Goal: Information Seeking & Learning: Find specific fact

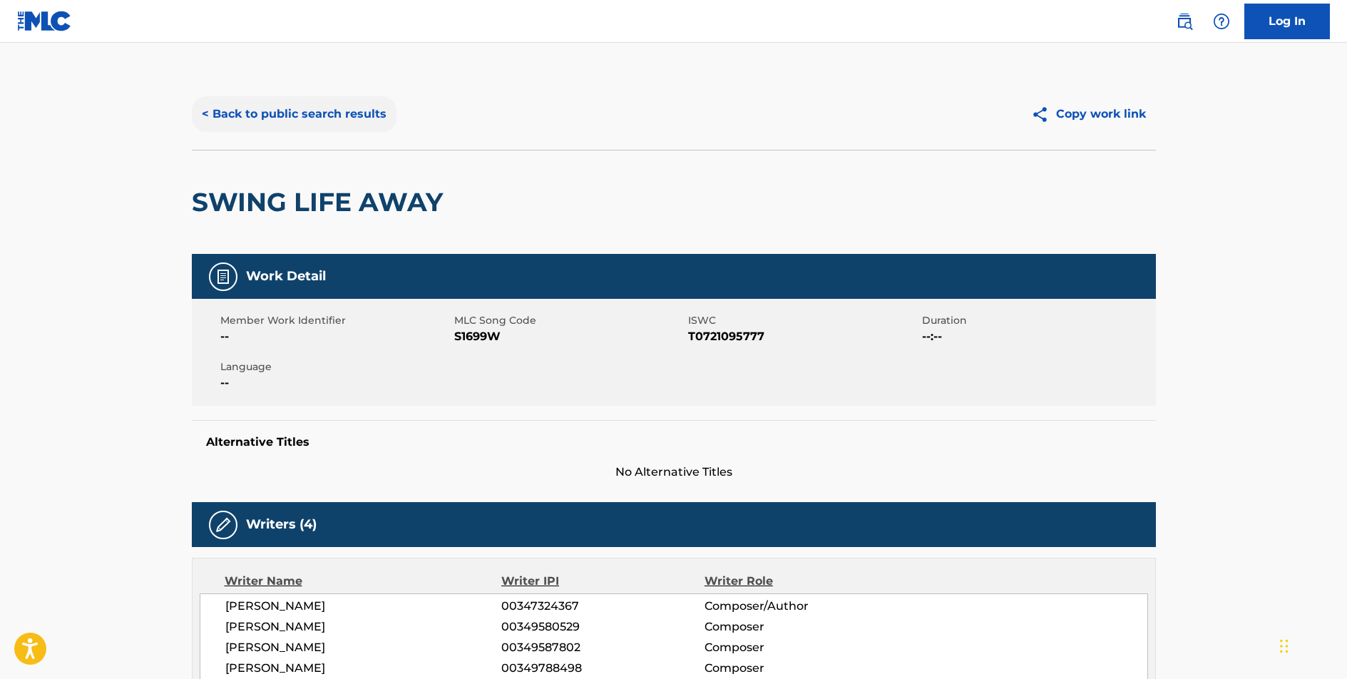
click at [302, 118] on button "< Back to public search results" at bounding box center [294, 114] width 205 height 36
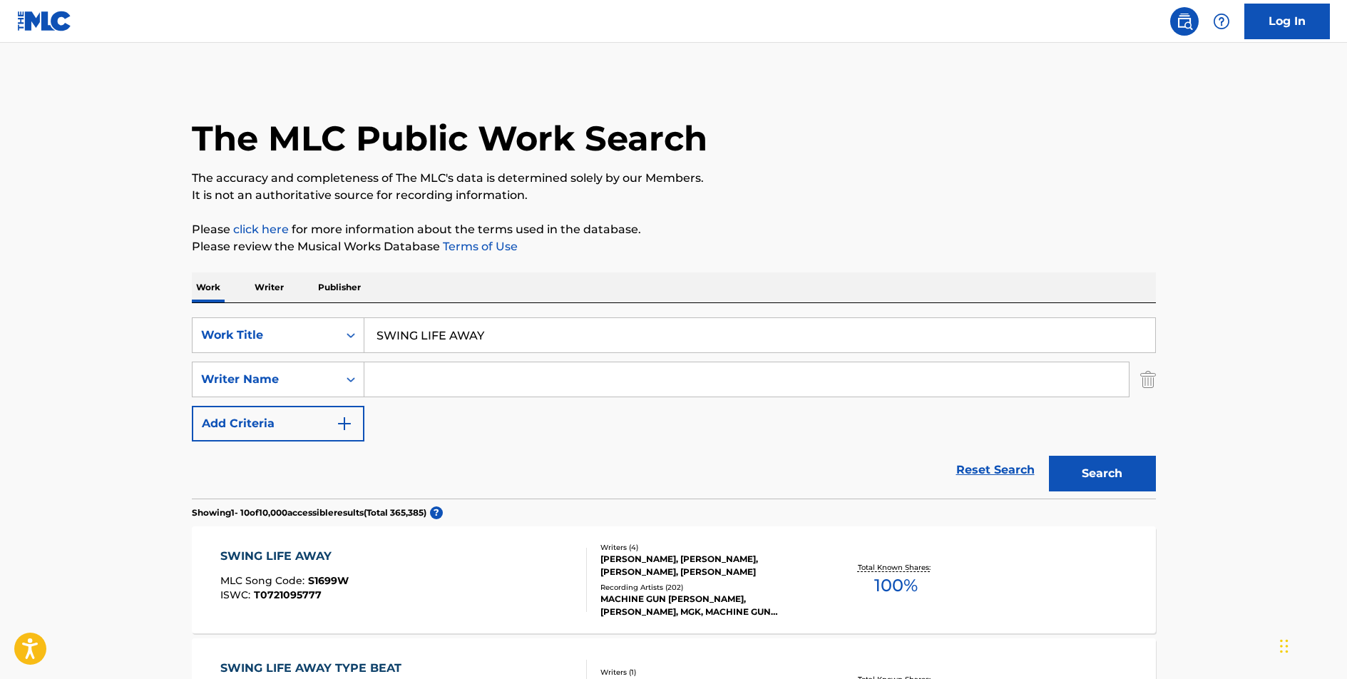
click at [476, 335] on input "SWING LIFE AWAY" at bounding box center [759, 335] width 791 height 34
type input "HITTING THE ROAD"
click at [1049, 456] on button "Search" at bounding box center [1102, 474] width 107 height 36
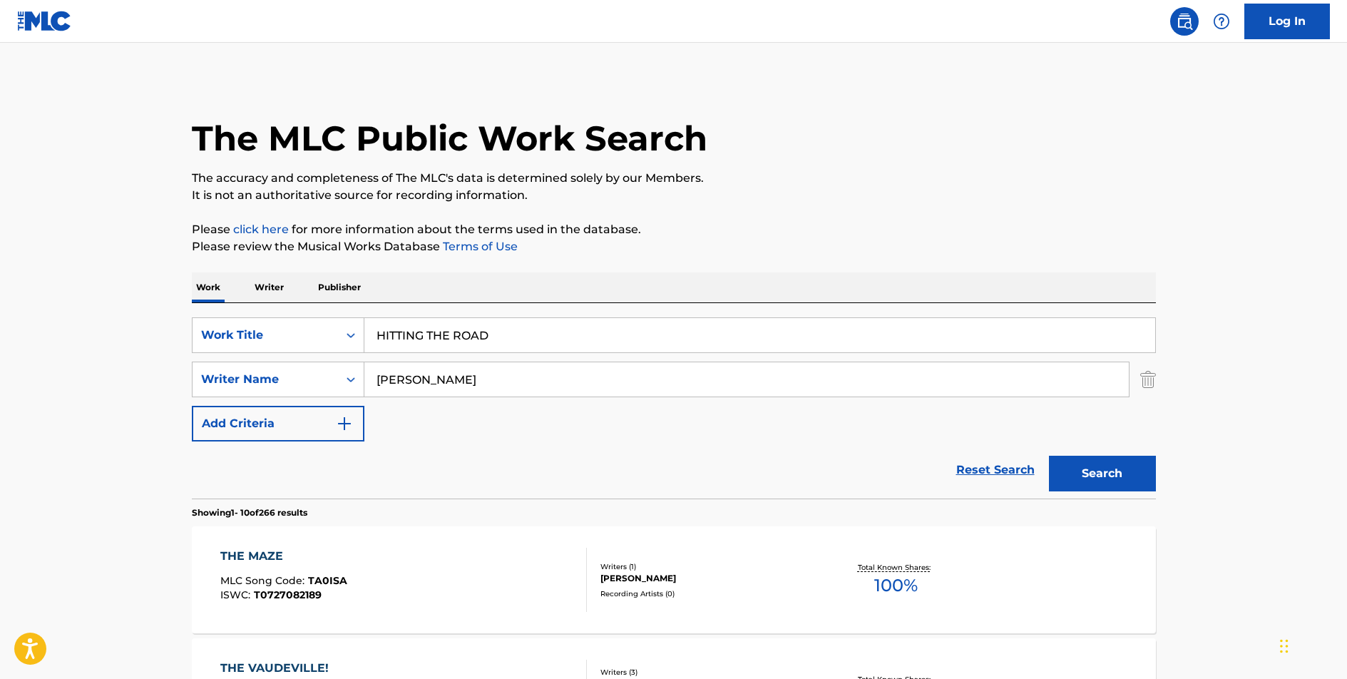
click at [403, 381] on input "[PERSON_NAME]" at bounding box center [746, 379] width 764 height 34
type input "PARK"
click at [1049, 456] on button "Search" at bounding box center [1102, 474] width 107 height 36
click at [441, 331] on input "HITTING THE ROAD" at bounding box center [759, 335] width 791 height 34
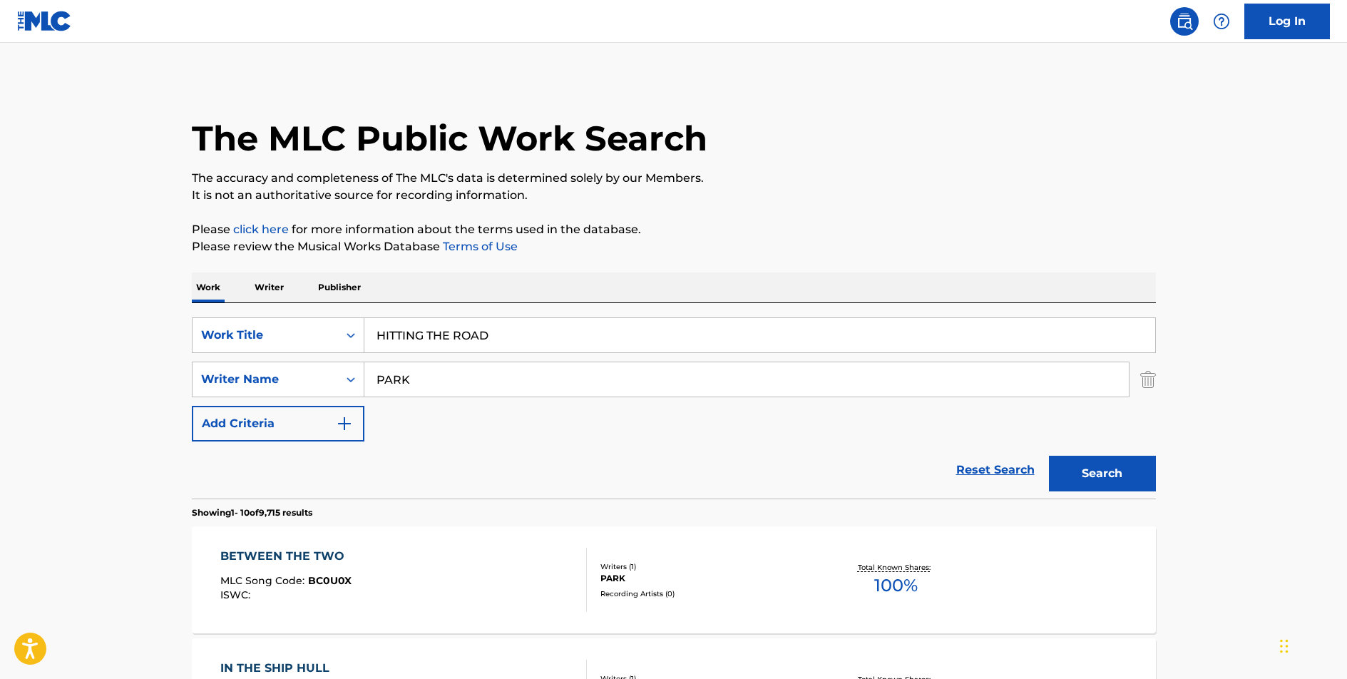
click at [441, 331] on input "HITTING THE ROAD" at bounding box center [759, 335] width 791 height 34
type input "THERE'S A WORLD"
type input "KITT"
click at [1049, 456] on button "Search" at bounding box center [1102, 474] width 107 height 36
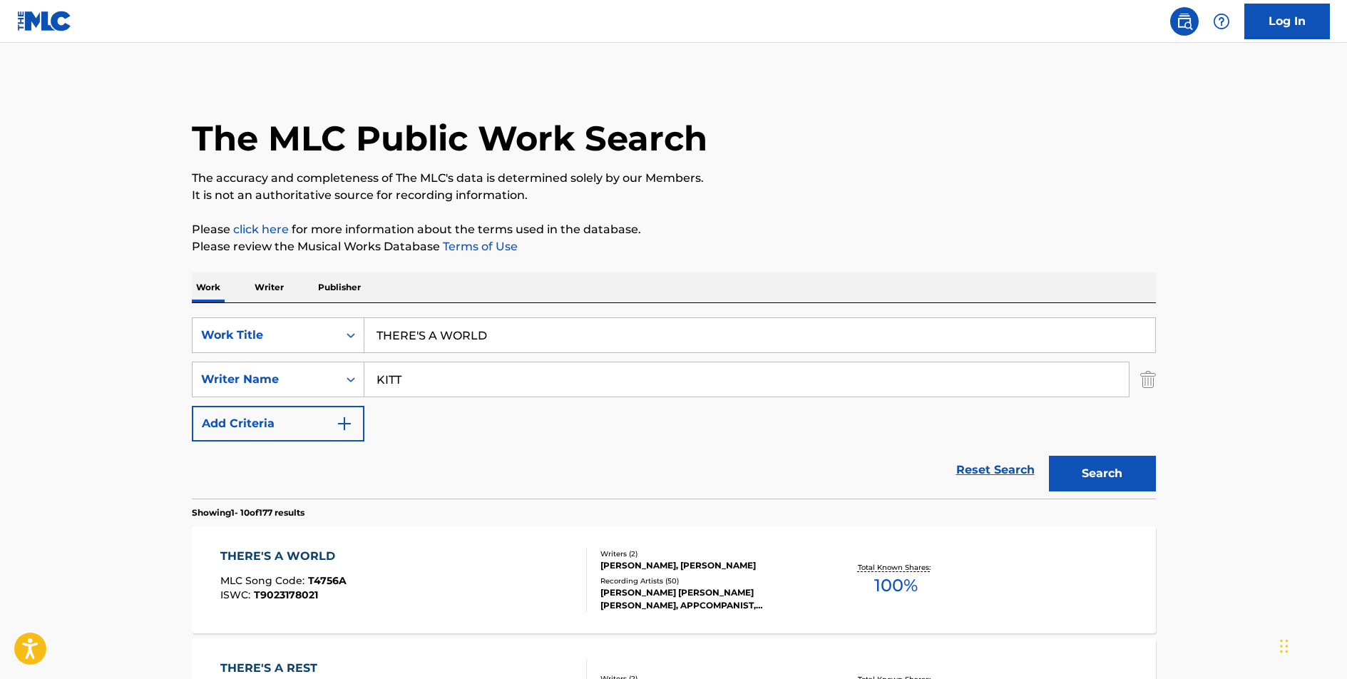
click at [235, 558] on div "THERE'S A WORLD" at bounding box center [283, 556] width 126 height 17
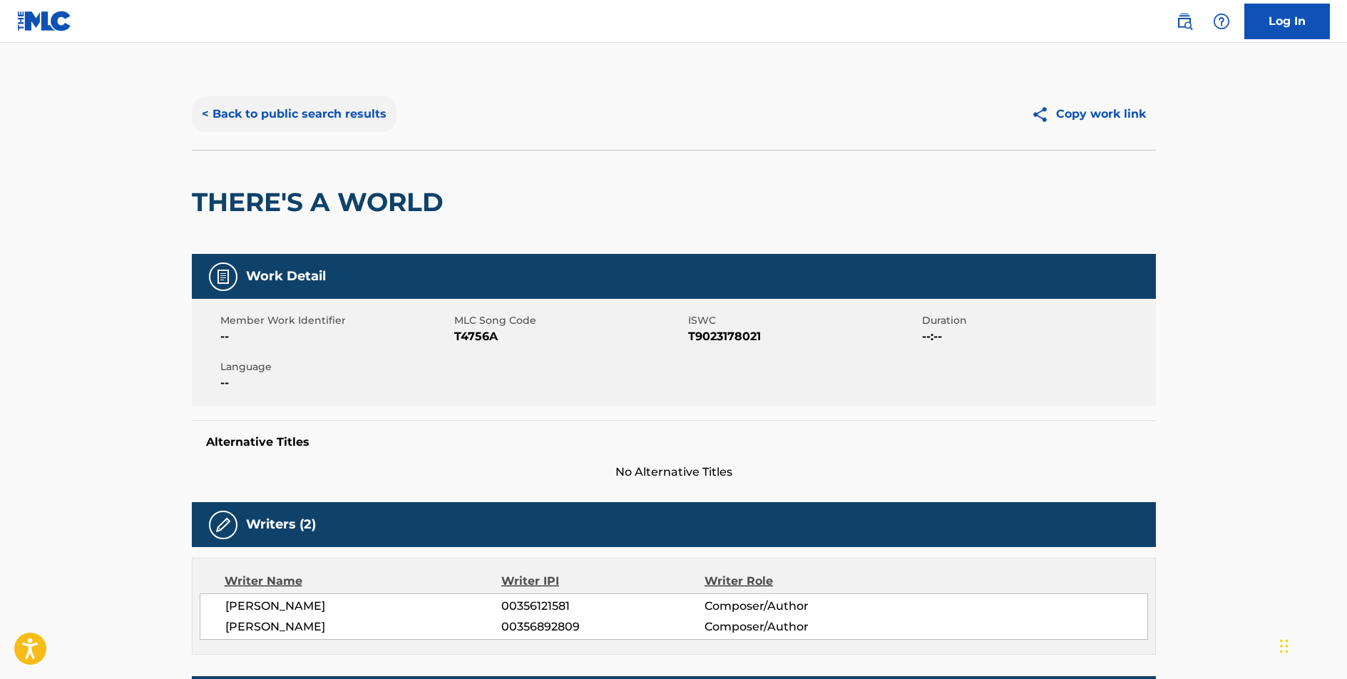
click at [332, 112] on button "< Back to public search results" at bounding box center [294, 114] width 205 height 36
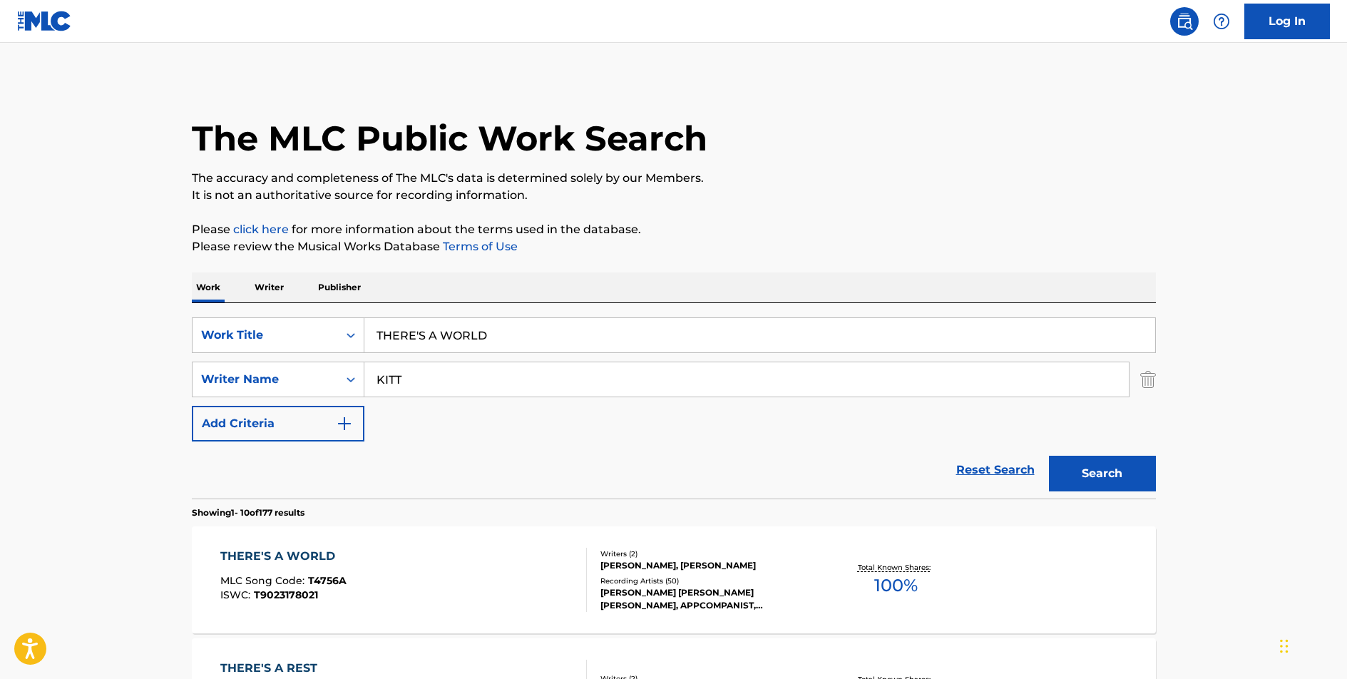
click at [421, 337] on input "THERE'S A WORLD" at bounding box center [759, 335] width 791 height 34
type input "WONDERFUL TONIGHT"
type input "[PERSON_NAME]"
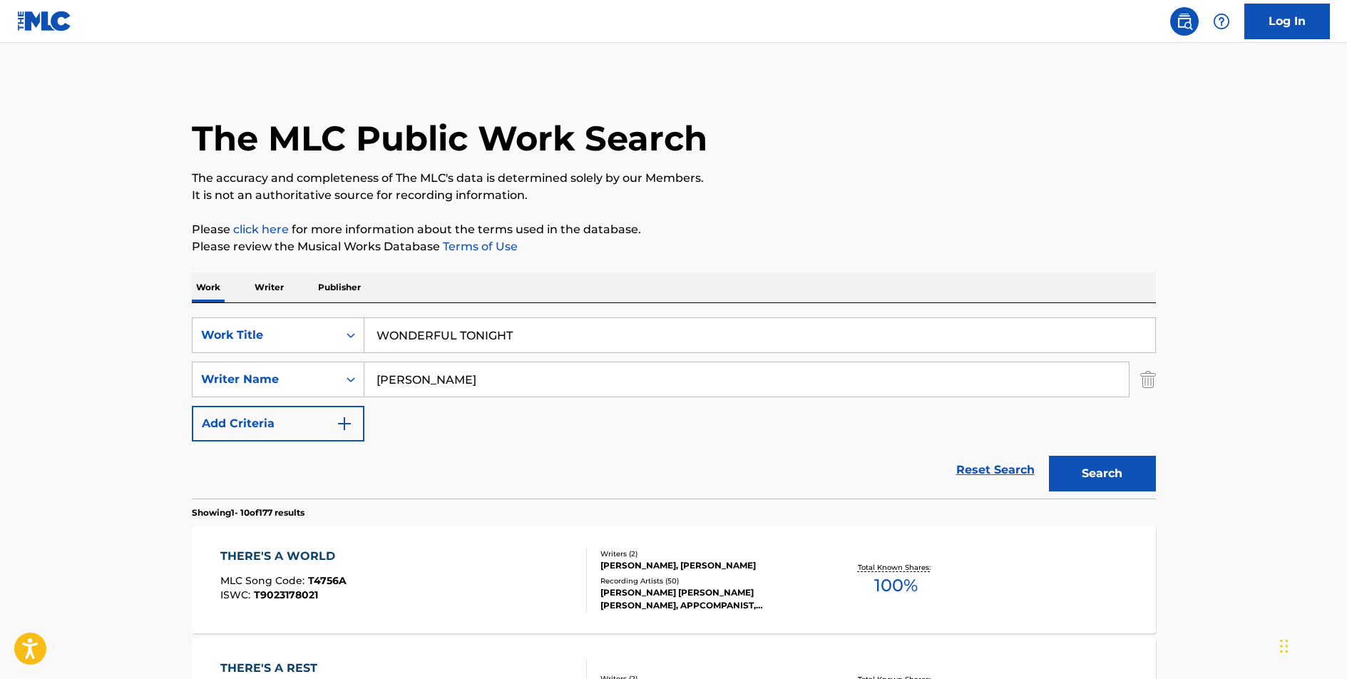
click at [1049, 456] on button "Search" at bounding box center [1102, 474] width 107 height 36
click at [342, 554] on div "WONDERFUL TONIGHT" at bounding box center [294, 556] width 148 height 17
